Goal: Check status: Check status

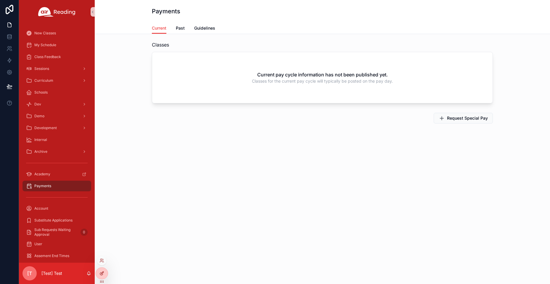
click at [104, 274] on div at bounding box center [102, 272] width 12 height 11
click at [105, 272] on div at bounding box center [102, 272] width 12 height 11
click at [130, 264] on div "Payments Current Current Past Guidelines Classes Current pay cycle information …" at bounding box center [322, 142] width 455 height 284
click at [110, 261] on div "Payments Current Current Past Guidelines Classes Current pay cycle information …" at bounding box center [322, 142] width 455 height 284
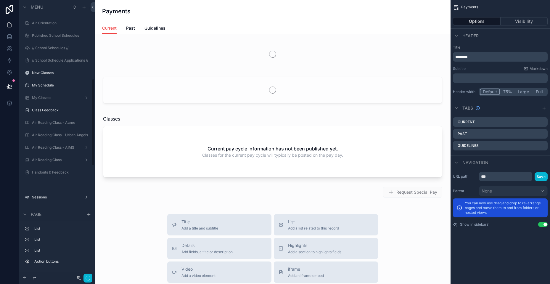
scroll to position [251, 0]
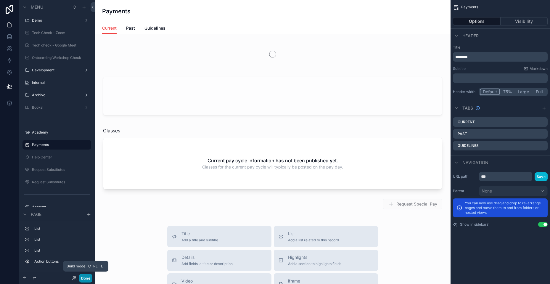
click at [90, 277] on button "Done" at bounding box center [85, 278] width 13 height 9
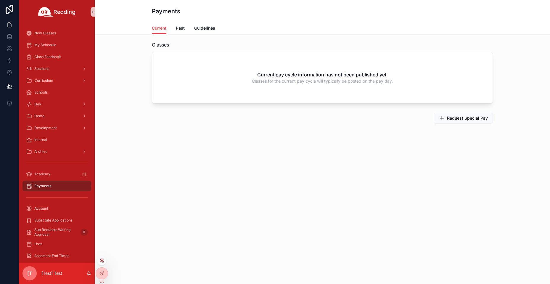
click at [102, 262] on icon at bounding box center [101, 260] width 5 height 5
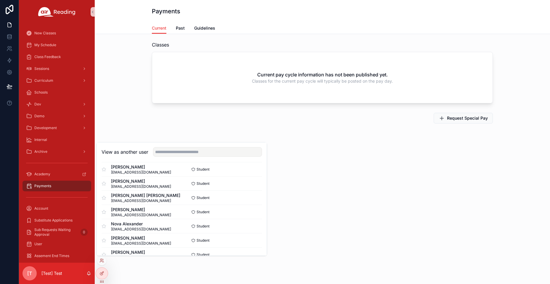
scroll to position [118, 0]
click at [207, 151] on input "text" at bounding box center [207, 151] width 109 height 9
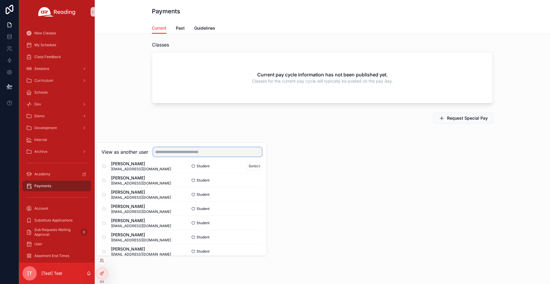
scroll to position [296, 0]
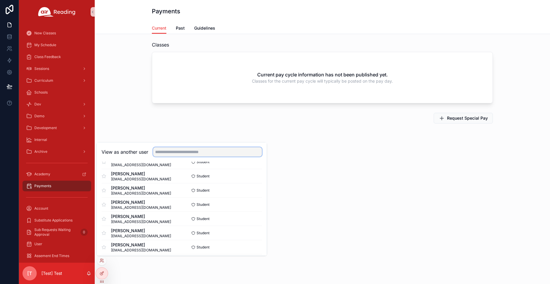
click at [212, 154] on input "text" at bounding box center [207, 151] width 109 height 9
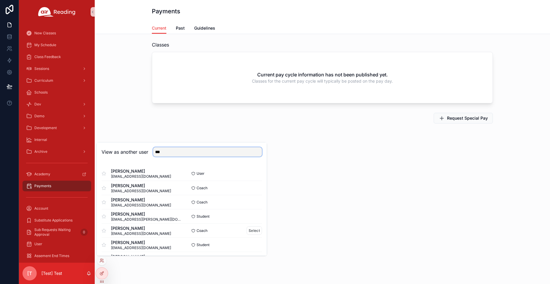
type input "***"
drag, startPoint x: 111, startPoint y: 228, endPoint x: 151, endPoint y: 230, distance: 40.0
click at [151, 230] on span "Tamarah Lawrence" at bounding box center [141, 228] width 60 height 6
click at [128, 231] on span "michellelaw365@gmail.com" at bounding box center [141, 233] width 60 height 5
click at [246, 232] on button "Select" at bounding box center [253, 230] width 15 height 9
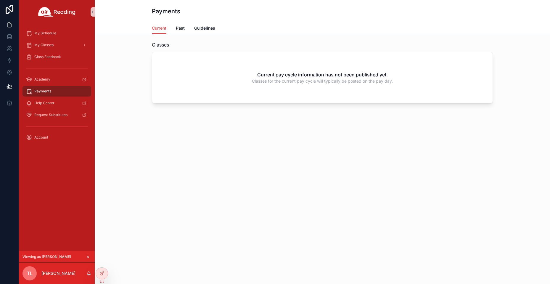
click at [187, 35] on div "Classes Current pay cycle information has not been published yet. Classes for t…" at bounding box center [322, 88] width 455 height 109
click at [181, 29] on span "Past" at bounding box center [180, 28] width 9 height 6
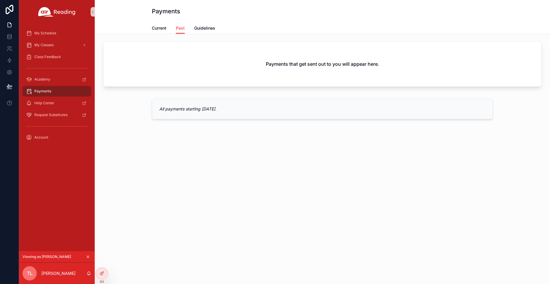
click at [86, 256] on icon "scrollable content" at bounding box center [88, 256] width 4 height 4
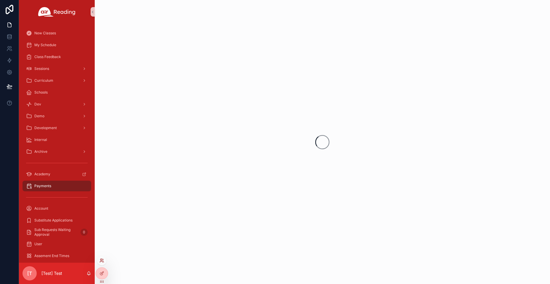
click at [104, 260] on icon at bounding box center [101, 260] width 5 height 5
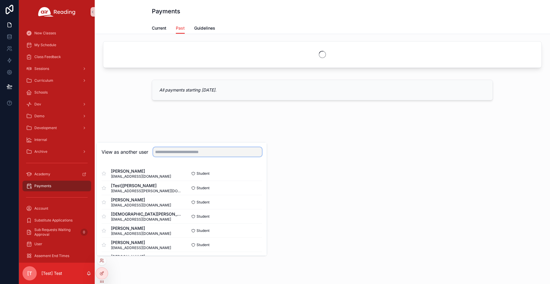
click at [162, 151] on input "text" at bounding box center [207, 151] width 109 height 9
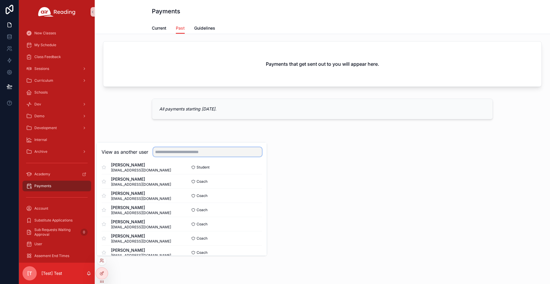
scroll to position [1253, 0]
